Goal: Check status

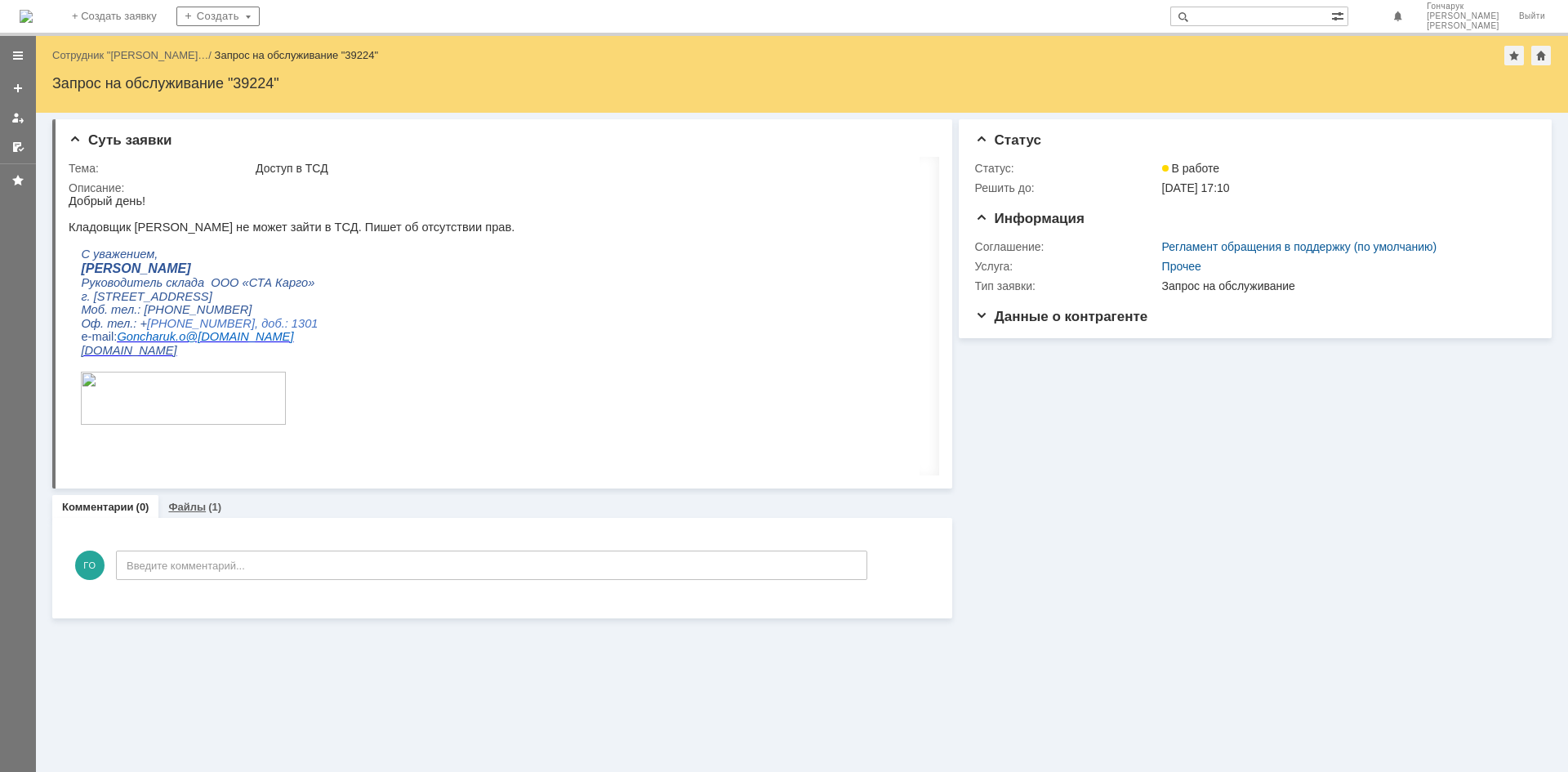
click at [200, 513] on link "Файлы" at bounding box center [187, 507] width 38 height 13
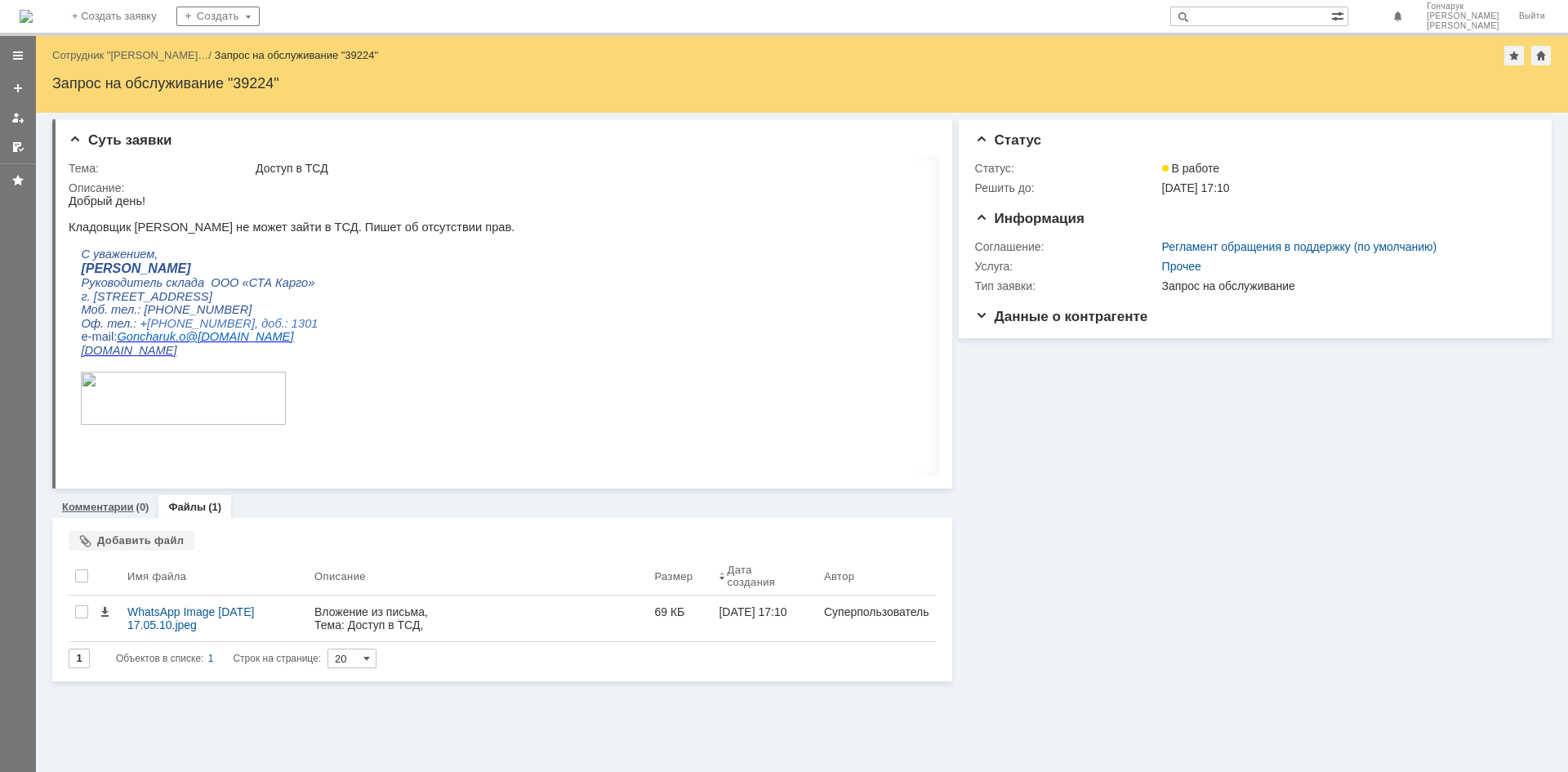
click at [117, 513] on link "Комментарии" at bounding box center [99, 507] width 72 height 13
